Goal: Information Seeking & Learning: Learn about a topic

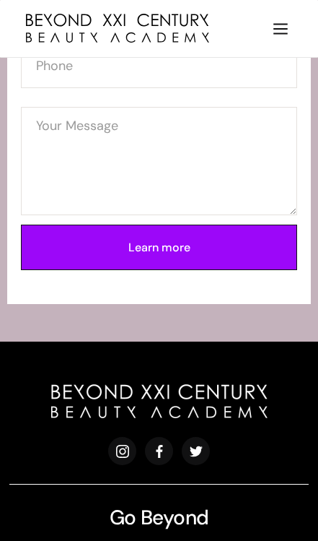
scroll to position [3244, 0]
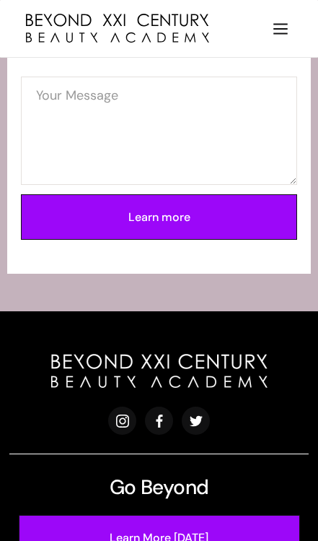
click at [79, 521] on link "Learn More [DATE]" at bounding box center [160, 537] width 282 height 45
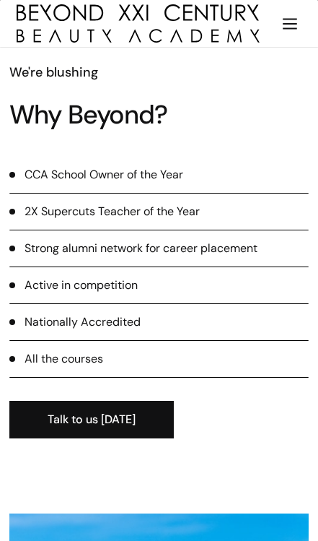
scroll to position [1016, 0]
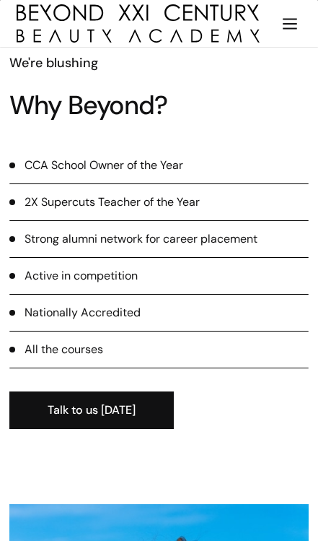
click at [43, 341] on div "All the courses" at bounding box center [64, 349] width 79 height 17
click at [45, 341] on div "All the courses" at bounding box center [64, 349] width 79 height 17
click at [43, 341] on div "All the courses" at bounding box center [64, 349] width 79 height 17
click at [42, 341] on div "All the courses" at bounding box center [64, 349] width 79 height 17
click at [54, 341] on div "All the courses" at bounding box center [64, 349] width 79 height 17
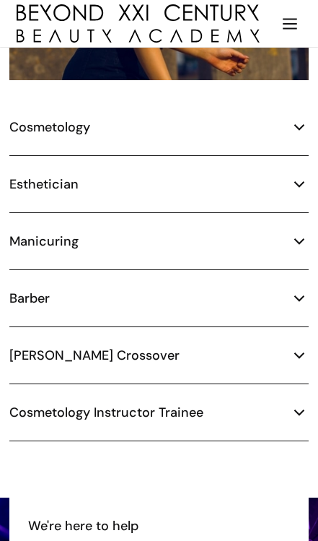
click at [300, 289] on img at bounding box center [299, 298] width 19 height 19
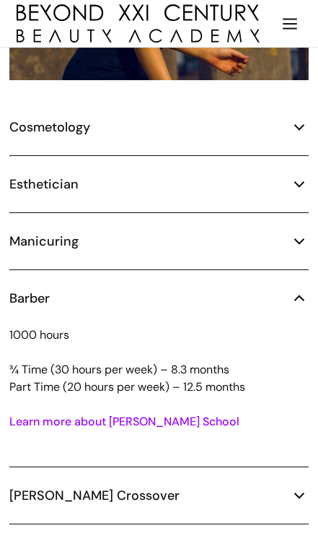
click at [300, 289] on img at bounding box center [299, 298] width 19 height 19
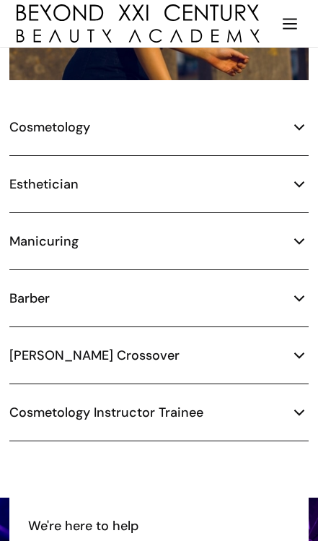
click at [297, 175] on img at bounding box center [299, 184] width 19 height 19
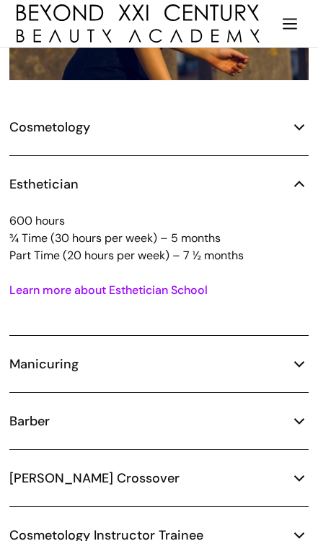
click at [290, 118] on img at bounding box center [299, 127] width 19 height 19
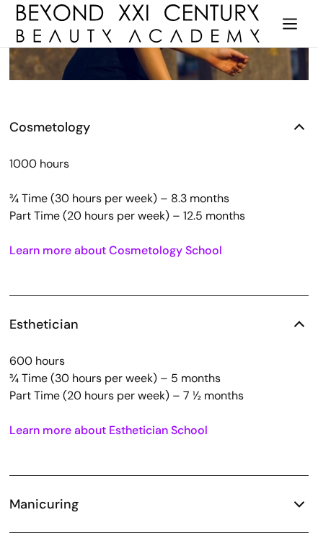
click at [307, 118] on img at bounding box center [299, 127] width 19 height 19
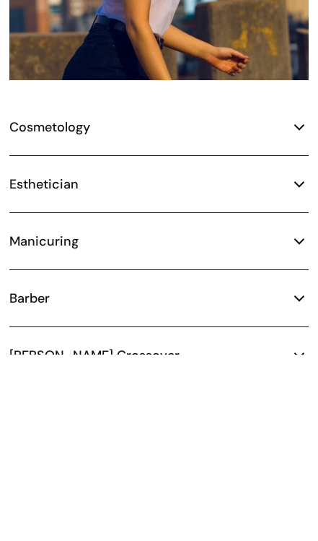
scroll to position [1756, 0]
